Goal: Communication & Community: Answer question/provide support

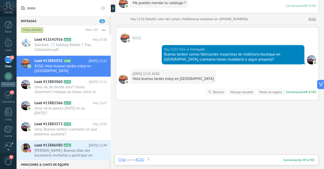
click at [194, 161] on div at bounding box center [217, 165] width 196 height 15
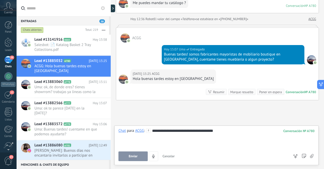
click at [129, 155] on span "Enviar" at bounding box center [133, 157] width 9 height 4
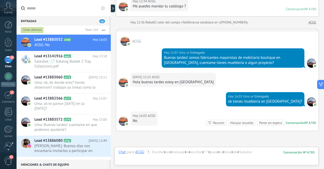
scroll to position [154, 0]
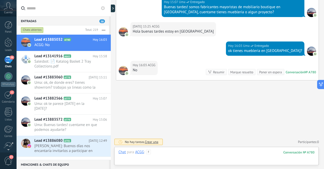
click at [209, 153] on div at bounding box center [217, 157] width 196 height 15
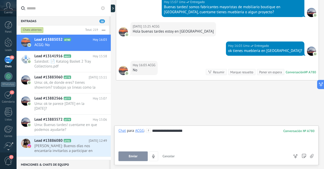
click at [141, 156] on button "Enviar" at bounding box center [133, 157] width 29 height 10
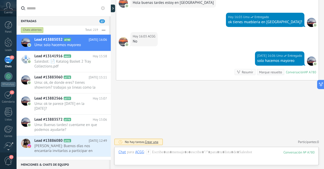
scroll to position [193, 0]
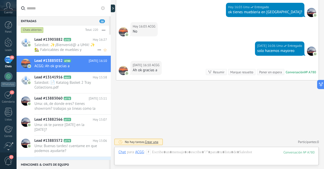
click at [76, 51] on span "Salesbot: ✨¡Bienvenid@ a UMA! ✨ 🏡 Fabricabtes de muebles y decoración artesanal…" at bounding box center [65, 48] width 63 height 10
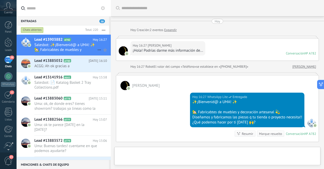
scroll to position [62, 0]
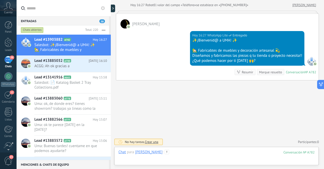
click at [201, 154] on div at bounding box center [217, 157] width 196 height 15
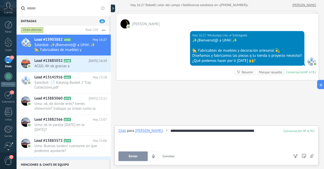
click at [137, 156] on span "Enviar" at bounding box center [133, 157] width 9 height 4
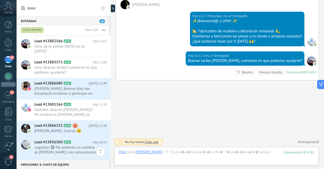
scroll to position [80, 0]
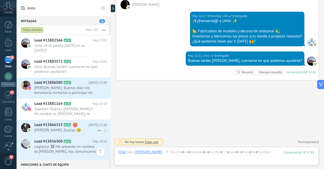
click at [55, 130] on span "[PERSON_NAME]: Gracias 😊" at bounding box center [65, 130] width 63 height 5
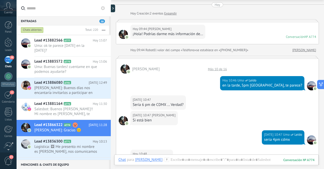
scroll to position [12, 0]
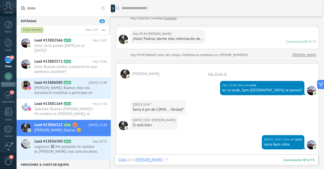
click at [210, 159] on div at bounding box center [217, 165] width 196 height 15
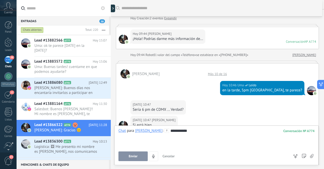
click at [134, 156] on span "Enviar" at bounding box center [133, 157] width 9 height 4
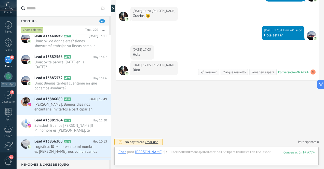
scroll to position [0, 0]
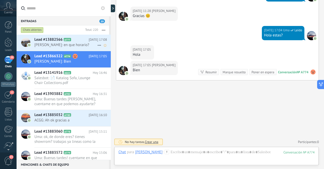
click at [78, 44] on span "[PERSON_NAME]: en que horario?" at bounding box center [65, 45] width 63 height 5
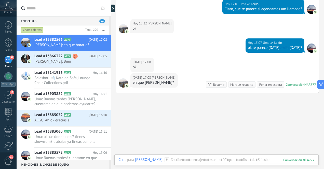
scroll to position [199, 0]
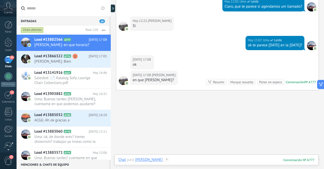
click at [206, 160] on div at bounding box center [217, 165] width 196 height 15
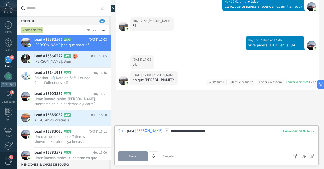
click at [168, 131] on div "**********" at bounding box center [217, 137] width 196 height 19
click at [133, 156] on span "Enviar" at bounding box center [133, 157] width 9 height 4
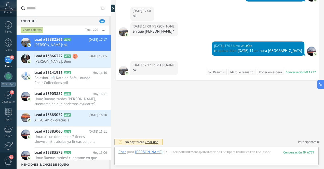
scroll to position [263, 0]
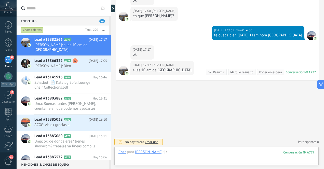
click at [206, 154] on div at bounding box center [217, 157] width 196 height 15
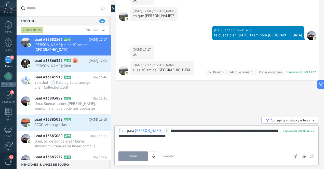
click at [142, 137] on div "**********" at bounding box center [217, 137] width 196 height 19
click at [169, 138] on div "**********" at bounding box center [217, 137] width 196 height 19
click at [133, 155] on span "Enviar" at bounding box center [133, 157] width 9 height 4
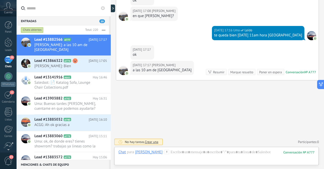
scroll to position [297, 0]
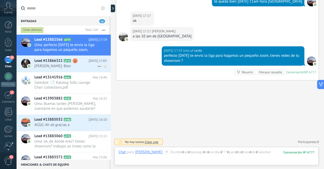
click at [52, 66] on span "[PERSON_NAME]: Bien" at bounding box center [65, 66] width 63 height 5
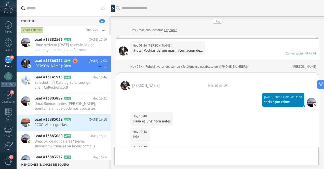
scroll to position [177, 0]
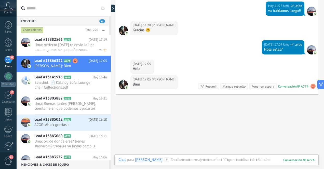
click at [76, 48] on span "Uma: perfecto [DATE] te envio la liga para hagamos un pequeño zoom, tienes rede…" at bounding box center [65, 48] width 63 height 10
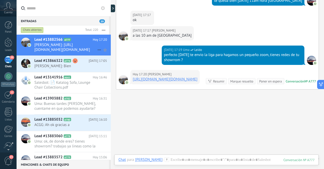
scroll to position [280, 0]
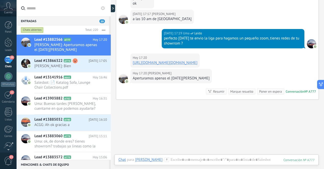
click at [196, 63] on link "[URL][DOMAIN_NAME][DOMAIN_NAME]" at bounding box center [165, 62] width 65 height 5
click at [231, 160] on div at bounding box center [217, 165] width 196 height 15
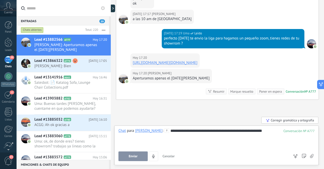
click at [135, 157] on span "Enviar" at bounding box center [133, 157] width 9 height 4
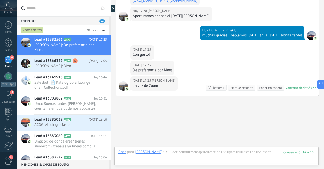
scroll to position [358, 0]
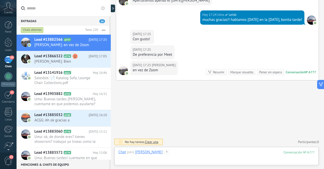
click at [223, 155] on div at bounding box center [217, 157] width 196 height 15
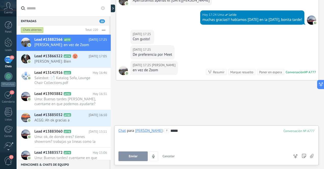
click at [131, 157] on span "Enviar" at bounding box center [133, 157] width 9 height 4
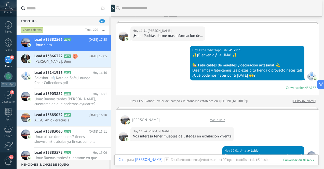
scroll to position [15, 0]
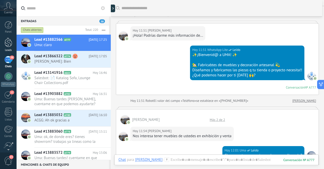
click at [11, 44] on div at bounding box center [9, 42] width 8 height 9
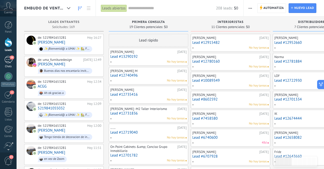
click at [7, 63] on div "58" at bounding box center [8, 59] width 8 height 7
